Goal: Task Accomplishment & Management: Manage account settings

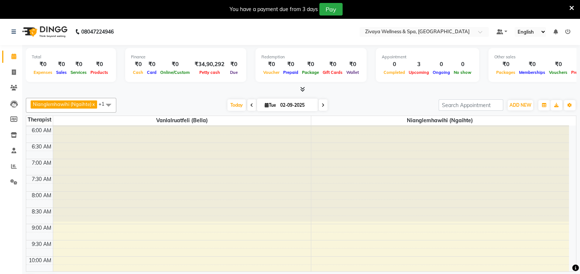
click at [571, 8] on icon at bounding box center [571, 8] width 5 height 7
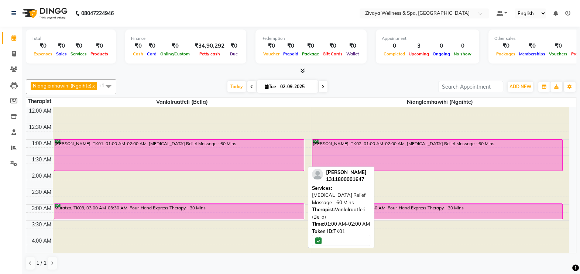
click at [251, 151] on div "[PERSON_NAME], TK01, 01:00 AM-02:00 AM, [MEDICAL_DATA] Relief Massage - 60 Mins" at bounding box center [179, 154] width 250 height 31
select select "6"
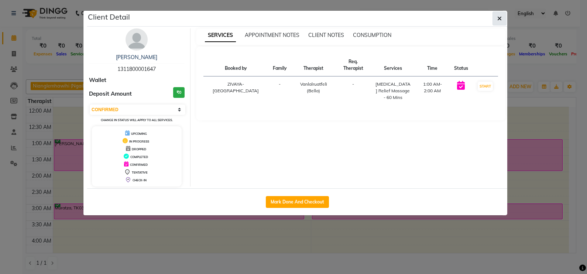
click at [502, 16] on button "button" at bounding box center [499, 18] width 14 height 14
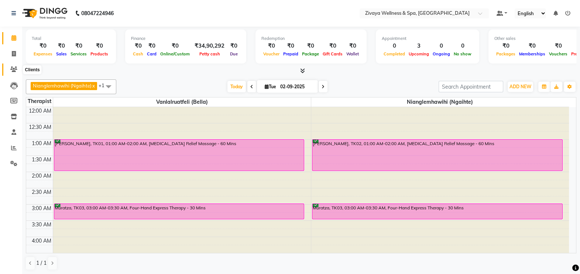
click at [13, 68] on icon at bounding box center [13, 69] width 7 height 6
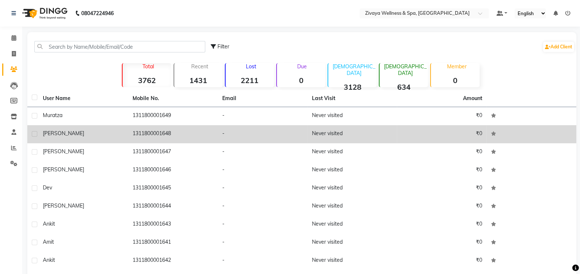
click at [105, 130] on div "Abishek" at bounding box center [83, 134] width 81 height 8
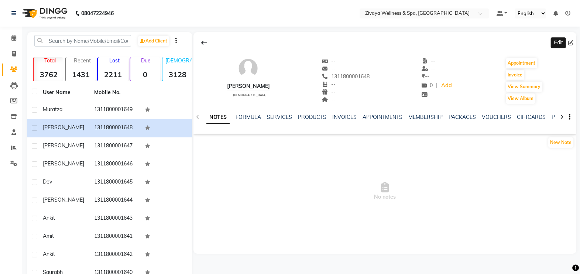
click at [572, 41] on icon at bounding box center [570, 42] width 5 height 5
select select "male"
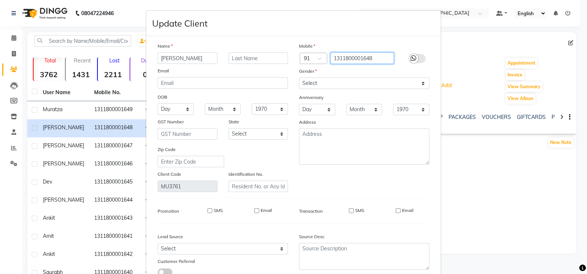
click at [378, 57] on input "1311800001648" at bounding box center [362, 57] width 64 height 11
type input "1"
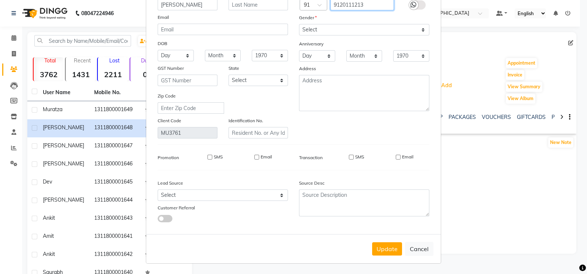
type input "9120111213"
click at [349, 157] on input "SMS" at bounding box center [351, 157] width 5 height 5
checkbox input "true"
click at [380, 251] on button "Update" at bounding box center [387, 248] width 30 height 13
select select
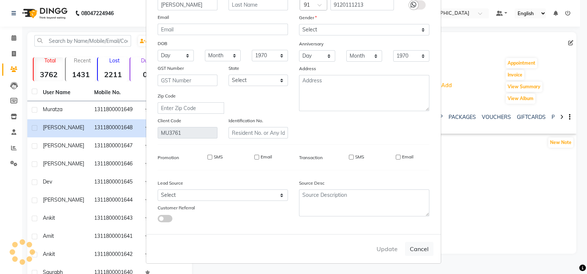
select select
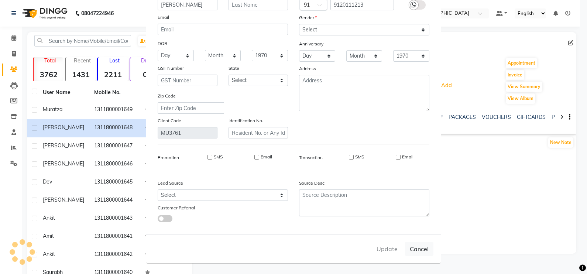
select select
checkbox input "false"
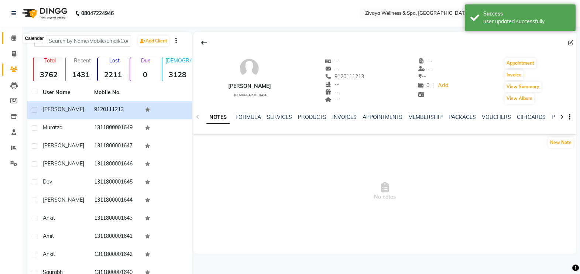
click at [14, 39] on icon at bounding box center [13, 38] width 5 height 6
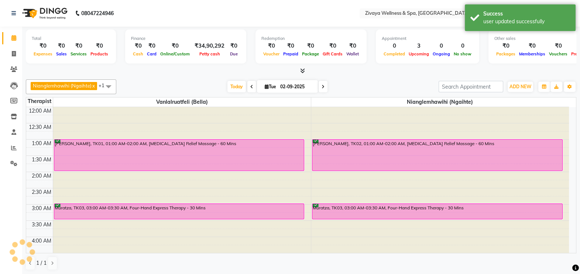
scroll to position [194, 0]
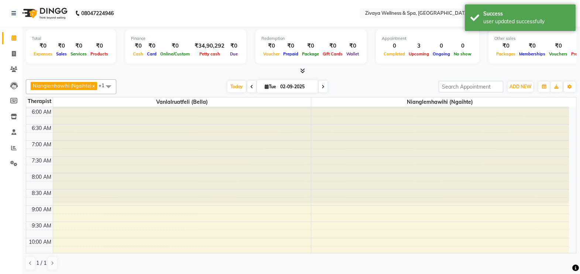
click at [111, 87] on span at bounding box center [108, 86] width 15 height 14
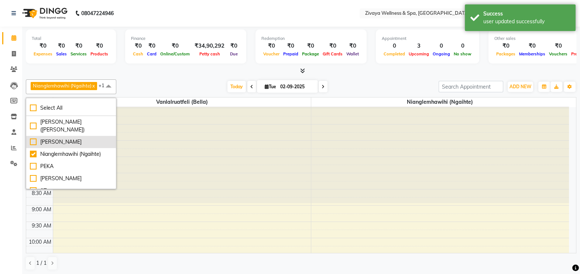
click at [84, 142] on div "[PERSON_NAME]" at bounding box center [71, 142] width 82 height 8
checkbox input "true"
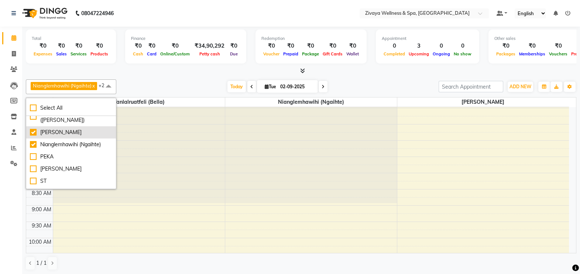
scroll to position [0, 0]
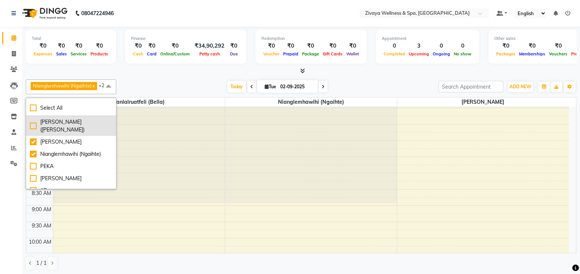
click at [89, 122] on div "[PERSON_NAME] ([PERSON_NAME])" at bounding box center [71, 125] width 82 height 15
checkbox input "true"
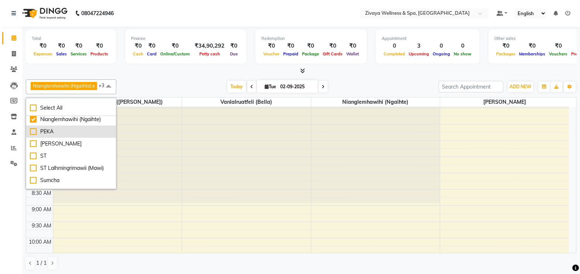
scroll to position [40, 0]
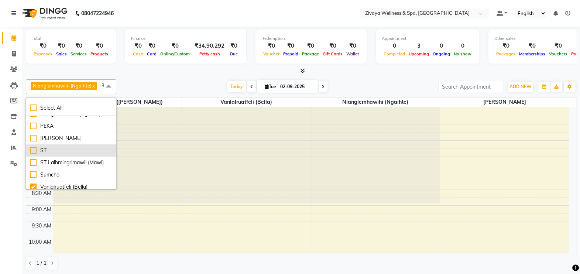
click at [83, 152] on div "ST" at bounding box center [71, 151] width 82 height 8
checkbox input "true"
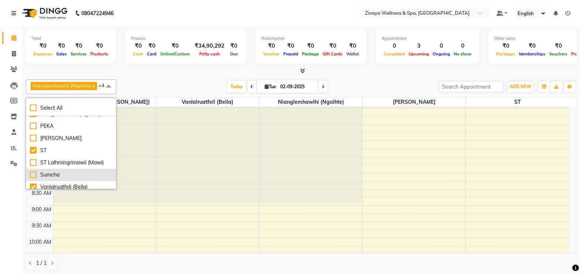
click at [74, 175] on div "Sumcha" at bounding box center [71, 175] width 82 height 8
checkbox input "true"
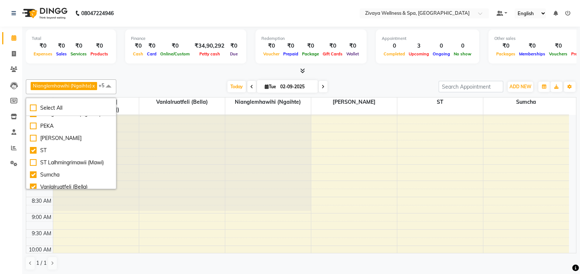
click at [109, 87] on span at bounding box center [108, 86] width 15 height 14
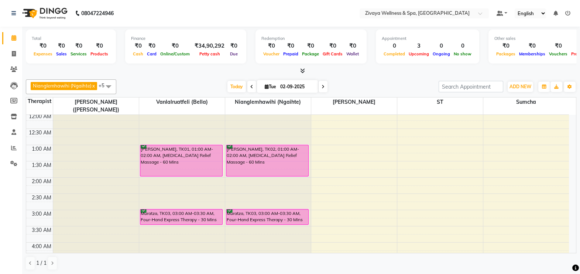
scroll to position [0, 0]
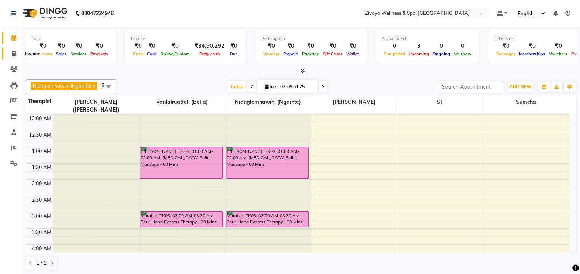
click at [14, 55] on icon at bounding box center [14, 54] width 4 height 6
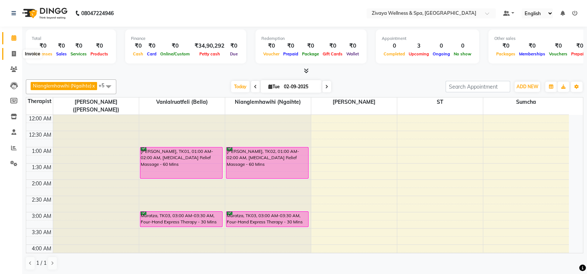
select select "7072"
select select "service"
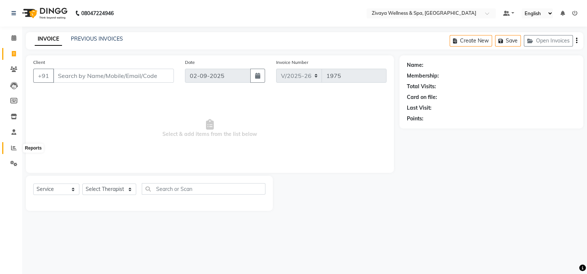
click at [16, 146] on icon at bounding box center [14, 148] width 6 height 6
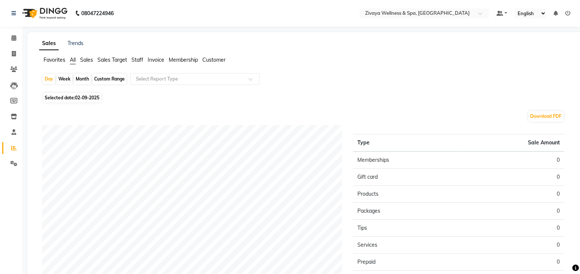
click at [79, 78] on div "Month" at bounding box center [82, 79] width 17 height 10
select select "9"
select select "2025"
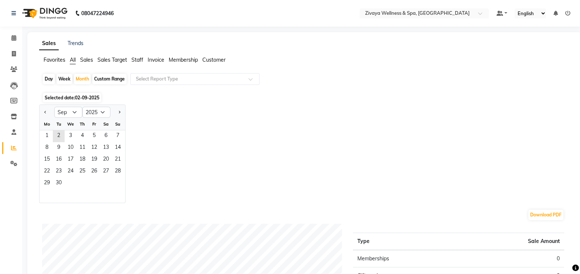
click at [107, 76] on div "Custom Range" at bounding box center [109, 79] width 34 height 10
select select "9"
select select "2025"
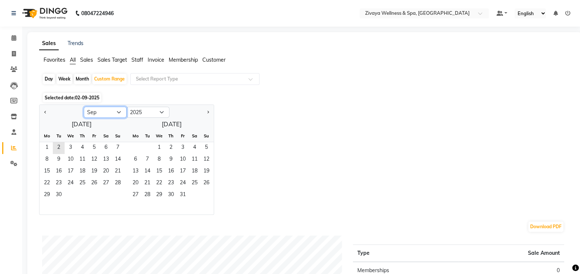
click at [119, 111] on select "Jan Feb Mar Apr May Jun Jul Aug Sep Oct Nov Dec" at bounding box center [105, 112] width 43 height 11
select select "8"
click at [84, 107] on select "Jan Feb Mar Apr May Jun Jul Aug Sep Oct Nov Dec" at bounding box center [105, 112] width 43 height 11
click at [74, 171] on span "13" at bounding box center [71, 172] width 12 height 12
click at [15, 54] on icon at bounding box center [14, 54] width 4 height 6
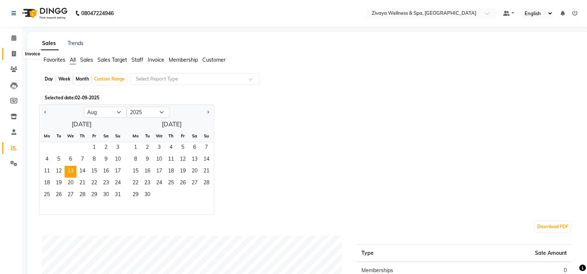
select select "7072"
select select "service"
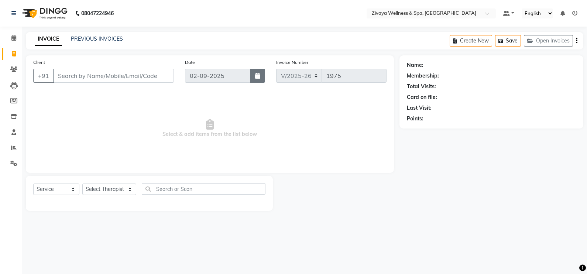
click at [261, 77] on button "button" at bounding box center [257, 76] width 15 height 14
select select "9"
select select "2025"
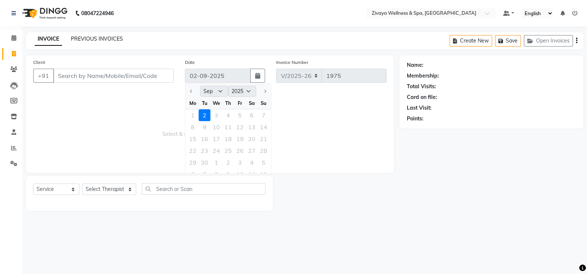
click at [108, 41] on link "PREVIOUS INVOICES" at bounding box center [97, 38] width 52 height 7
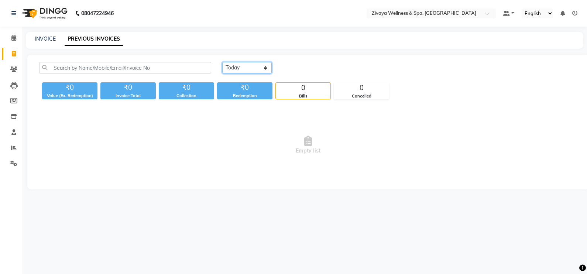
click at [263, 66] on select "Today Yesterday Custom Range" at bounding box center [246, 67] width 49 height 11
select select "range"
click at [222, 62] on select "Today Yesterday Custom Range" at bounding box center [246, 67] width 49 height 11
click at [316, 66] on input "02-09-2025" at bounding box center [307, 68] width 52 height 10
select select "9"
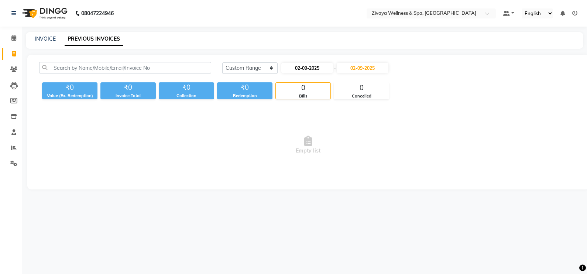
select select "2025"
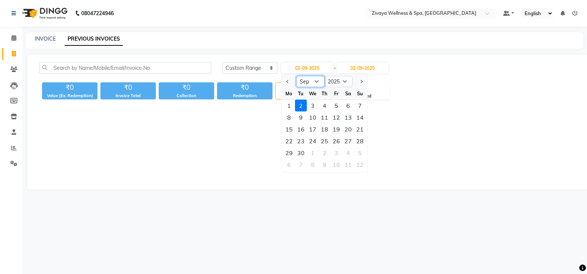
click at [316, 79] on select "Jan Feb Mar Apr May Jun Jul Aug Sep Oct Nov Dec" at bounding box center [310, 81] width 28 height 11
select select "8"
click at [296, 76] on select "Jan Feb Mar Apr May Jun Jul Aug Sep Oct Nov Dec" at bounding box center [310, 81] width 28 height 11
click at [315, 129] on div "13" at bounding box center [313, 129] width 12 height 12
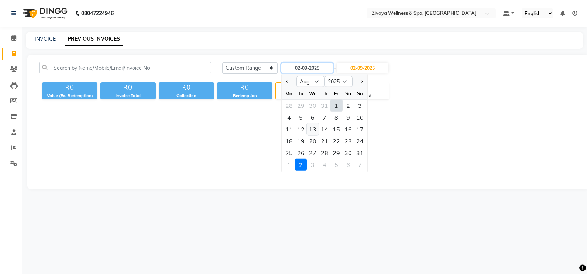
type input "13-08-2025"
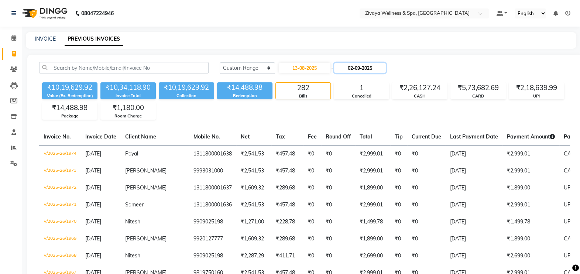
click at [363, 68] on input "02-09-2025" at bounding box center [360, 68] width 52 height 10
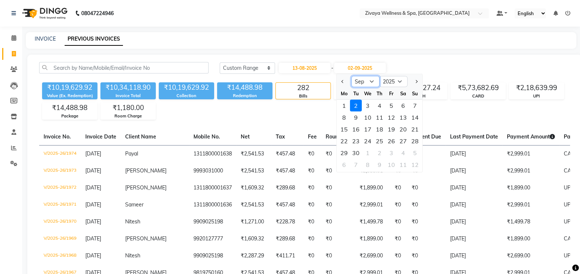
click at [370, 81] on select "Aug Sep Oct Nov Dec" at bounding box center [365, 81] width 28 height 11
select select "8"
click at [351, 76] on select "Aug Sep Oct Nov Dec" at bounding box center [365, 81] width 28 height 11
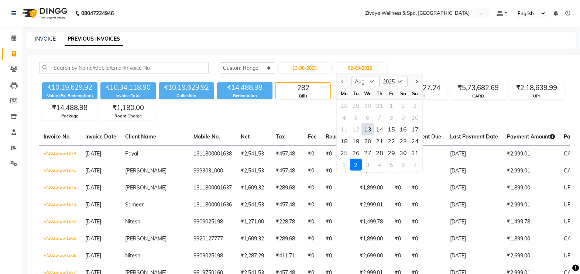
click at [369, 129] on div "13" at bounding box center [368, 129] width 12 height 12
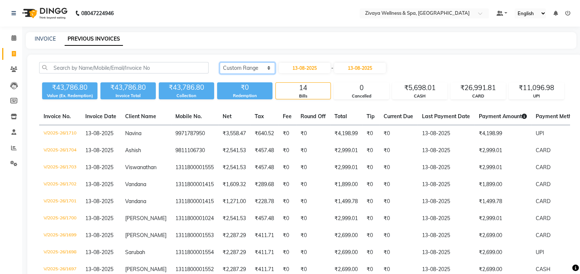
type input "13-08-2025"
click at [271, 66] on select "Today Yesterday Custom Range" at bounding box center [247, 67] width 55 height 11
click at [220, 62] on select "Today Yesterday Custom Range" at bounding box center [247, 67] width 55 height 11
click at [267, 68] on select "Today Yesterday Custom Range" at bounding box center [247, 67] width 55 height 11
click at [220, 62] on select "Today Yesterday Custom Range" at bounding box center [247, 67] width 55 height 11
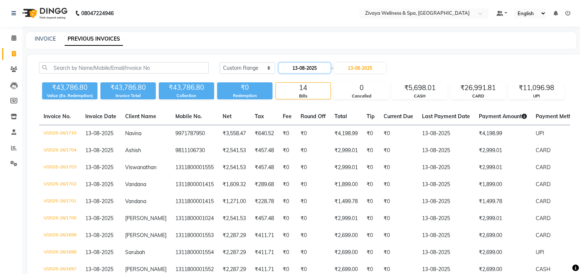
click at [316, 71] on input "13-08-2025" at bounding box center [305, 68] width 52 height 10
select select "8"
select select "2025"
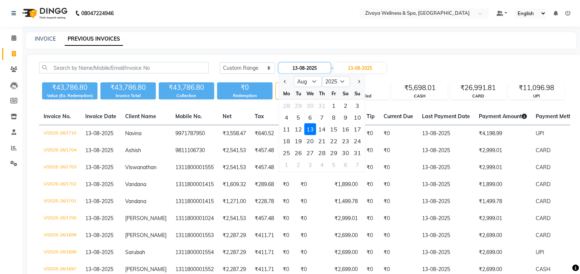
click at [320, 70] on input "13-08-2025" at bounding box center [305, 68] width 52 height 10
click at [314, 68] on input "13-08-2025" at bounding box center [305, 68] width 52 height 10
click at [352, 69] on input "13-08-2025" at bounding box center [360, 68] width 52 height 10
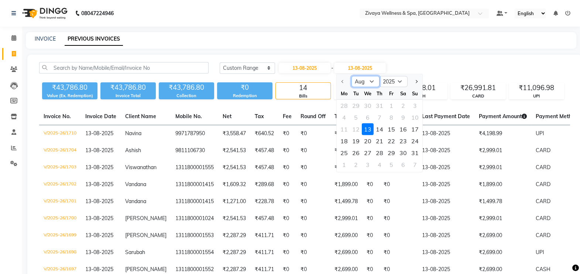
click at [374, 81] on select "Aug Sep Oct Nov Dec" at bounding box center [365, 81] width 28 height 11
click at [371, 81] on select "Aug Sep Oct Nov Dec" at bounding box center [365, 81] width 28 height 11
click at [408, 153] on div "30" at bounding box center [403, 153] width 12 height 12
type input "30-08-2025"
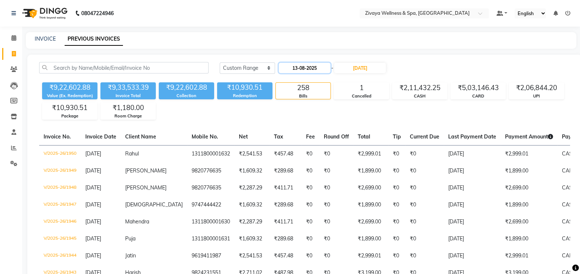
click at [324, 66] on input "13-08-2025" at bounding box center [305, 68] width 52 height 10
select select "8"
select select "2025"
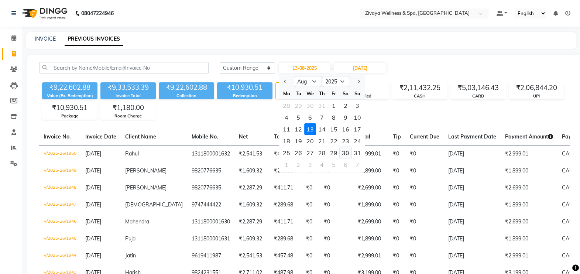
click at [347, 151] on div "30" at bounding box center [346, 153] width 12 height 12
type input "30-08-2025"
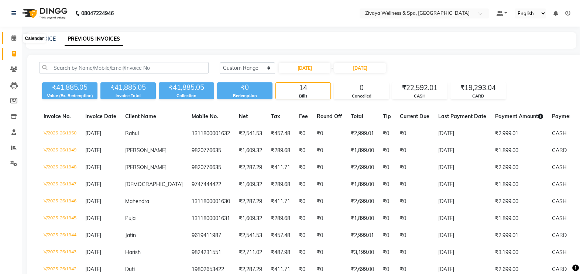
click at [12, 38] on icon at bounding box center [13, 38] width 5 height 6
